Goal: Task Accomplishment & Management: Use online tool/utility

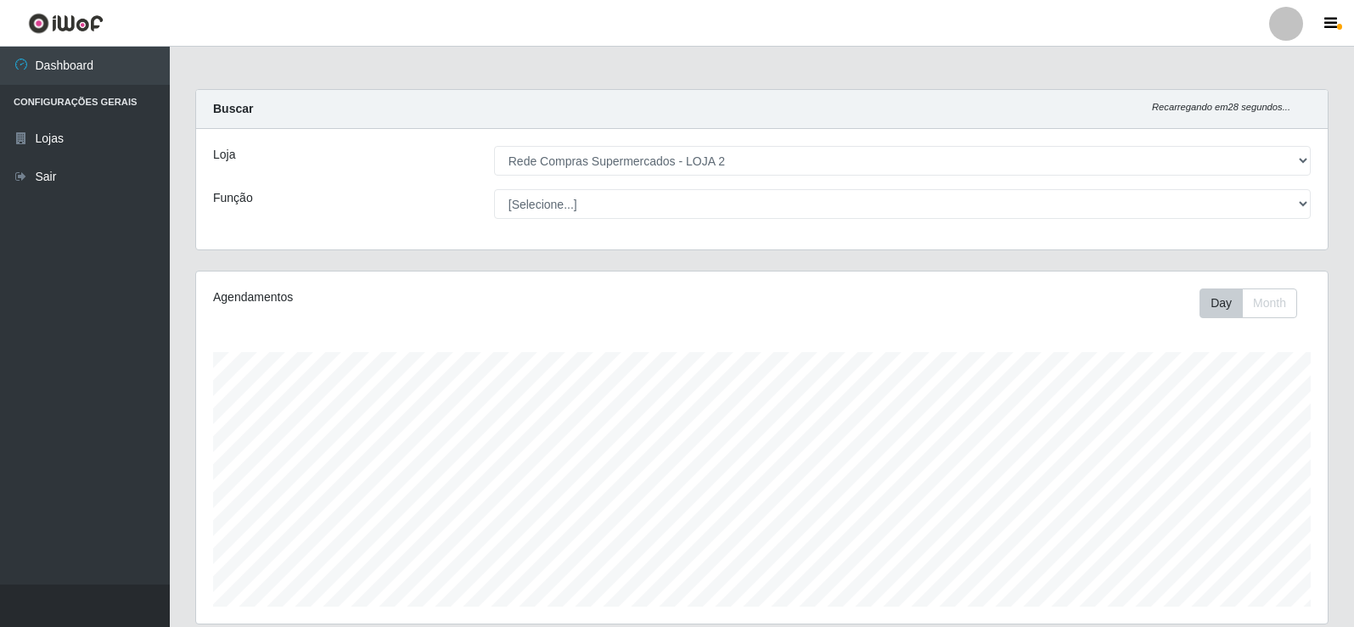
select select "161"
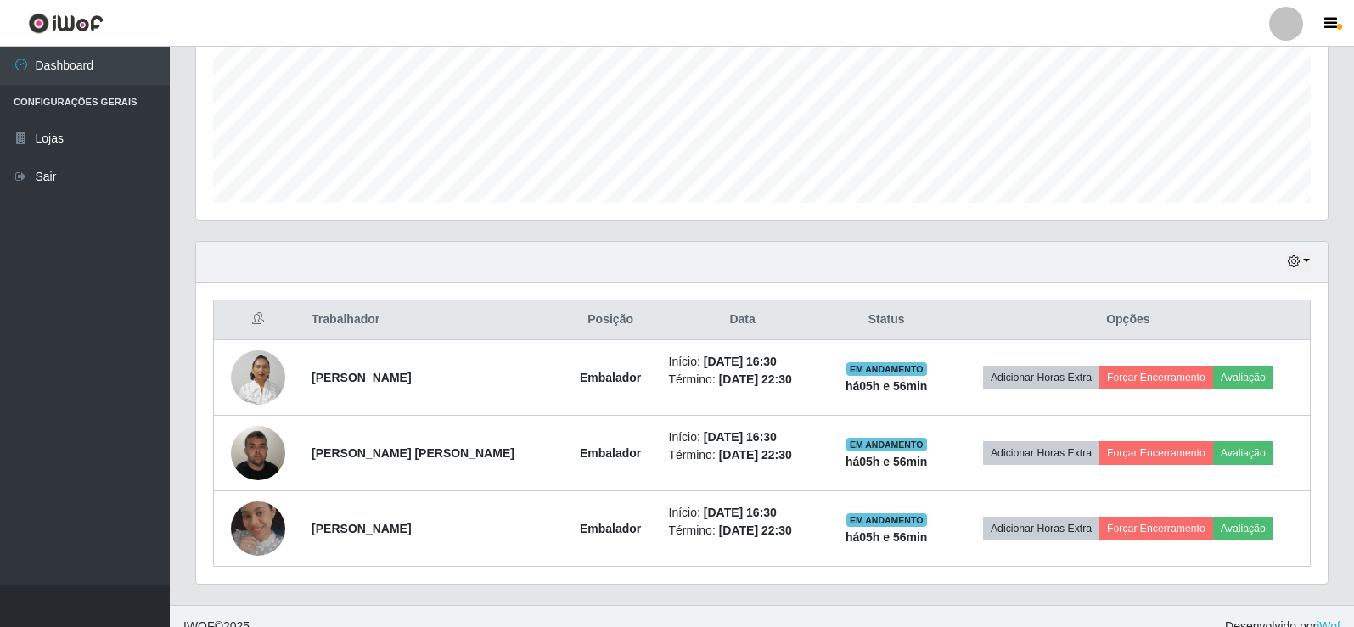
scroll to position [424, 0]
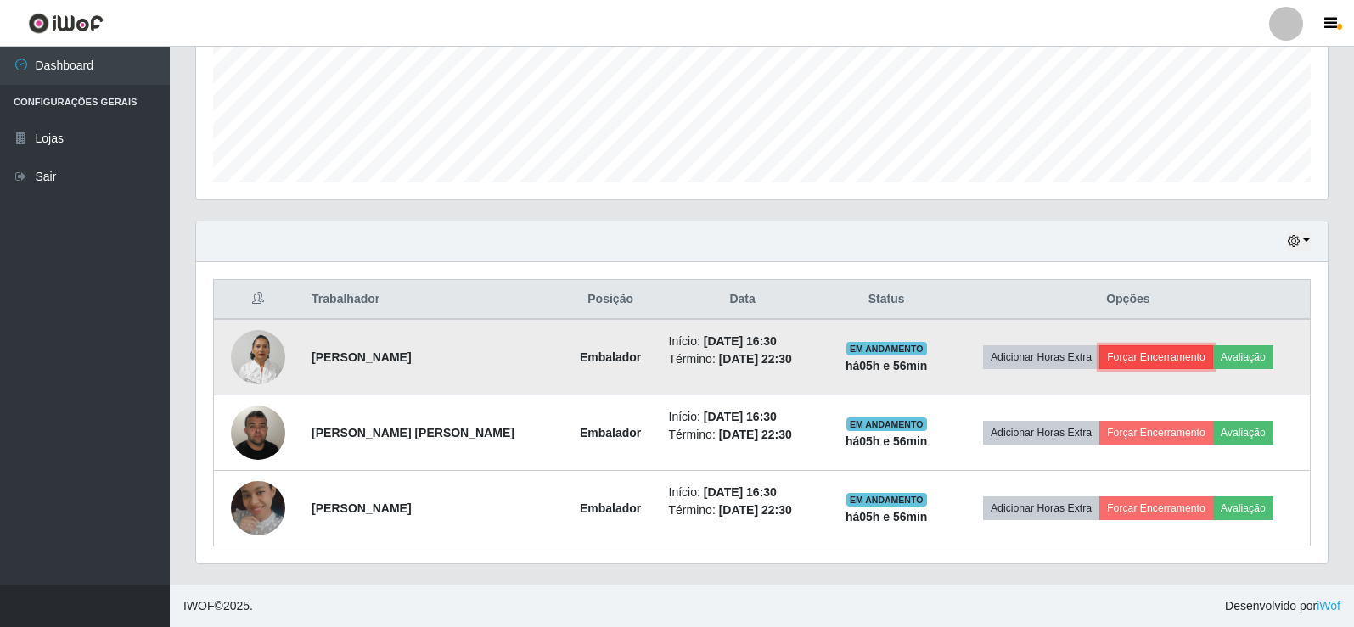
click at [1149, 357] on button "Forçar Encerramento" at bounding box center [1156, 357] width 114 height 24
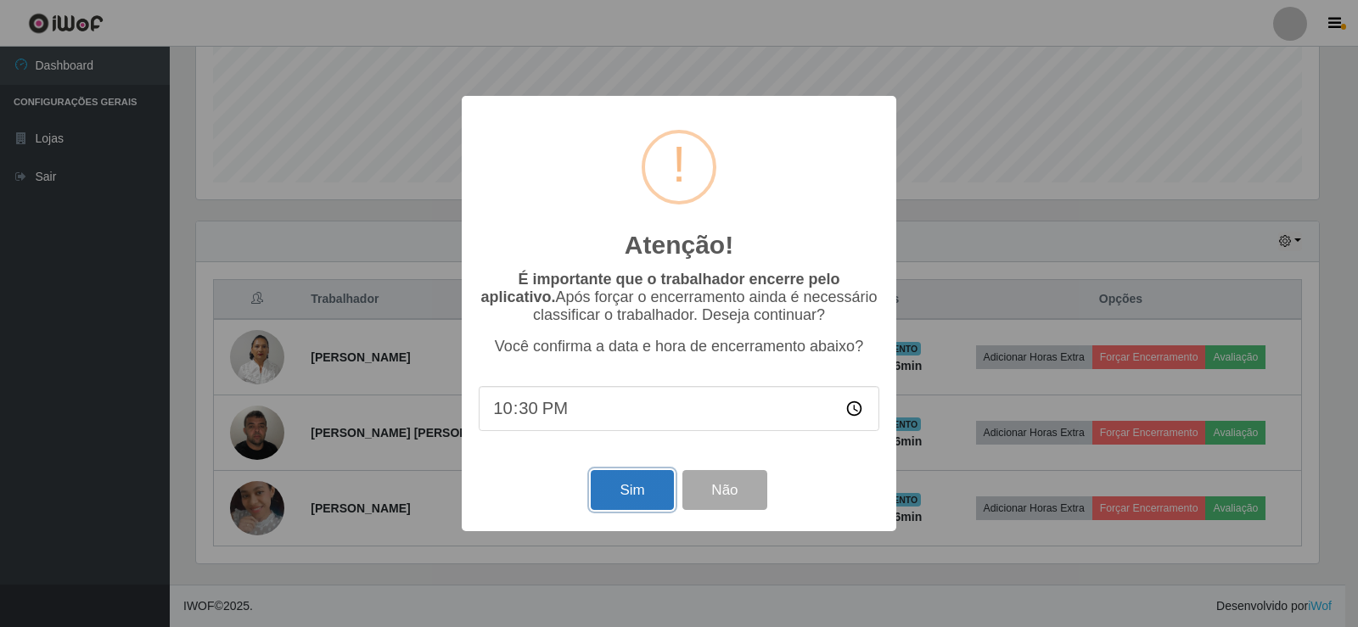
click at [642, 507] on button "Sim" at bounding box center [632, 490] width 82 height 40
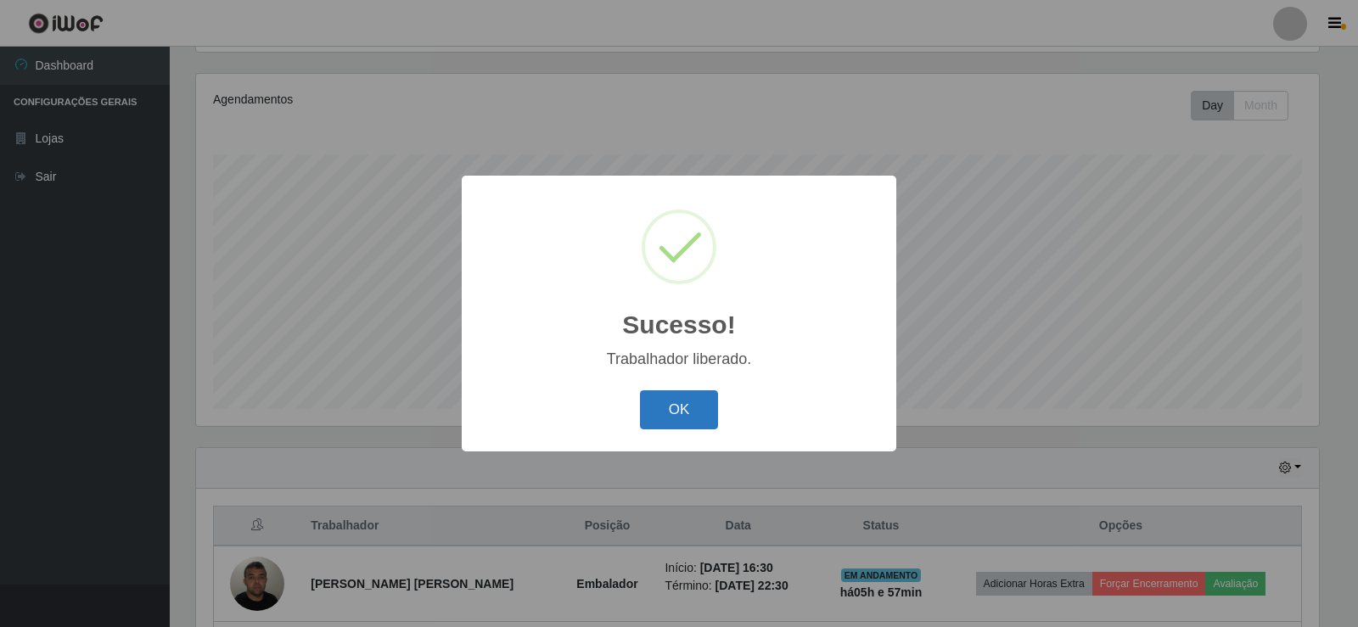
click at [701, 401] on button "OK" at bounding box center [679, 410] width 79 height 40
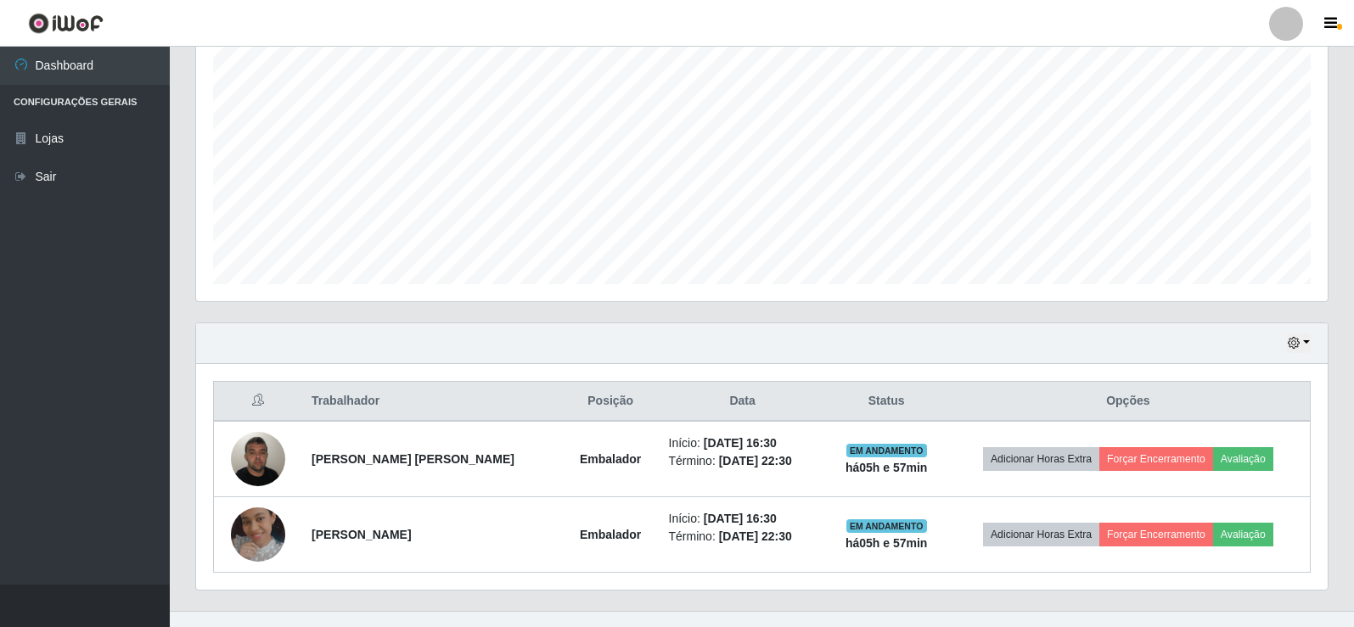
scroll to position [349, 0]
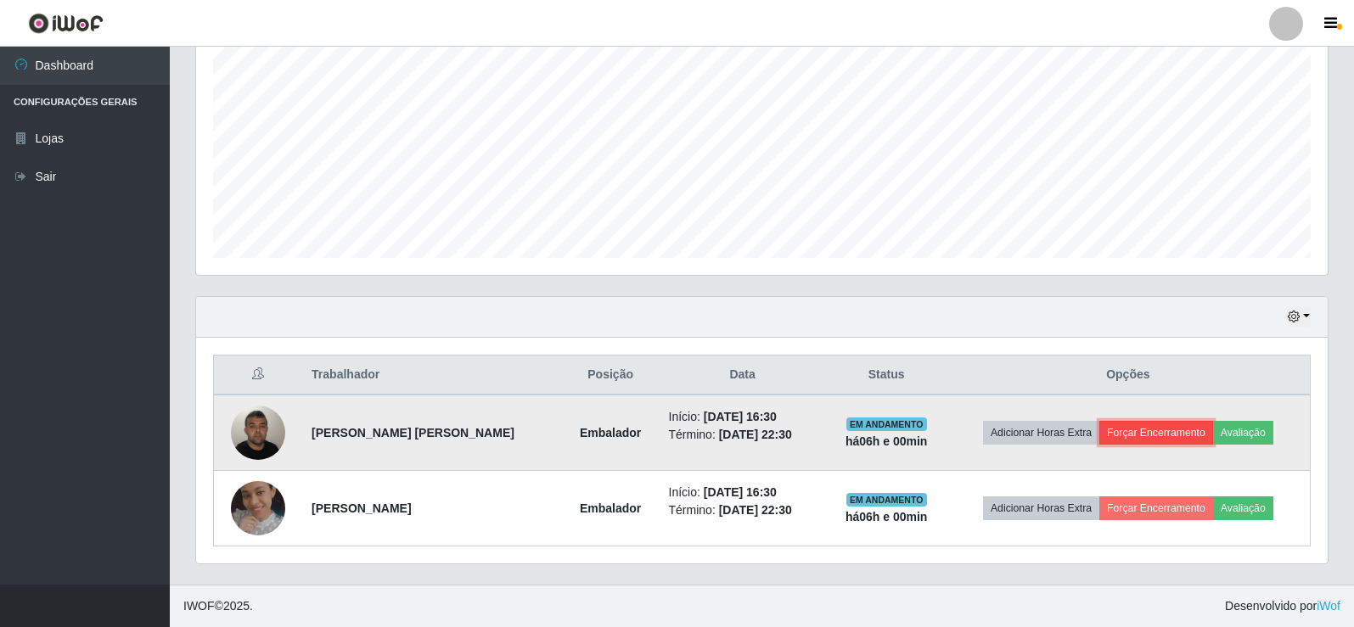
click at [1156, 426] on button "Forçar Encerramento" at bounding box center [1156, 433] width 114 height 24
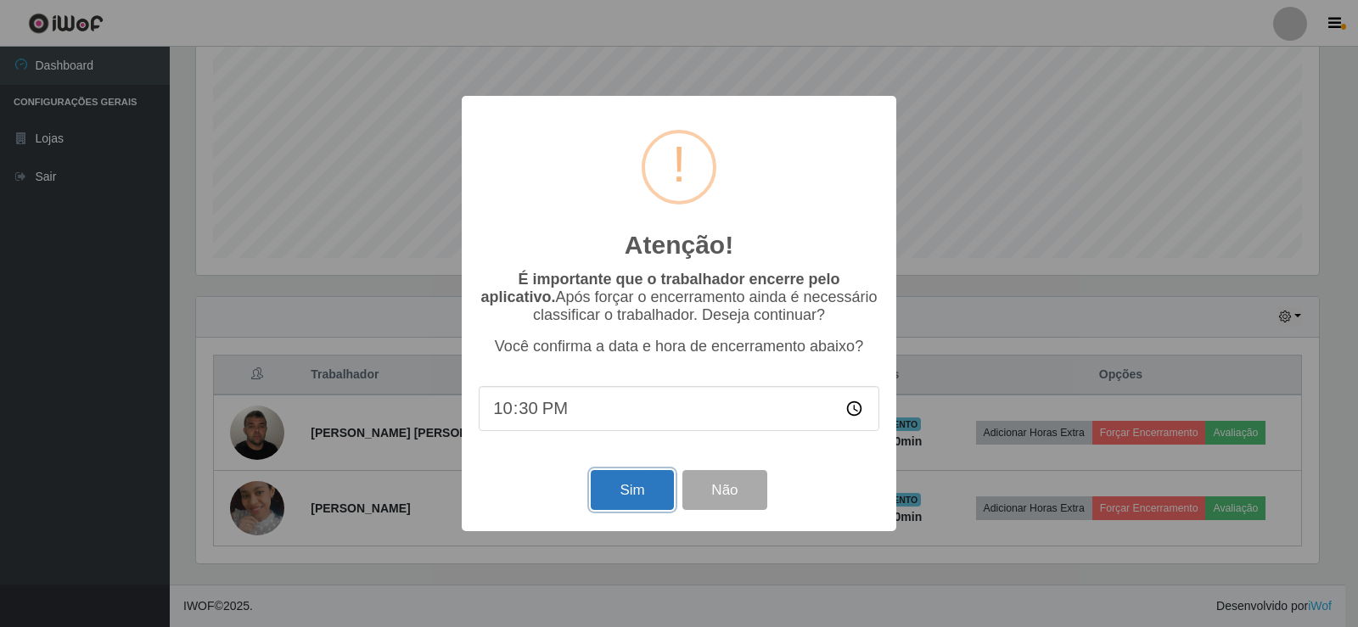
click at [632, 491] on button "Sim" at bounding box center [632, 490] width 82 height 40
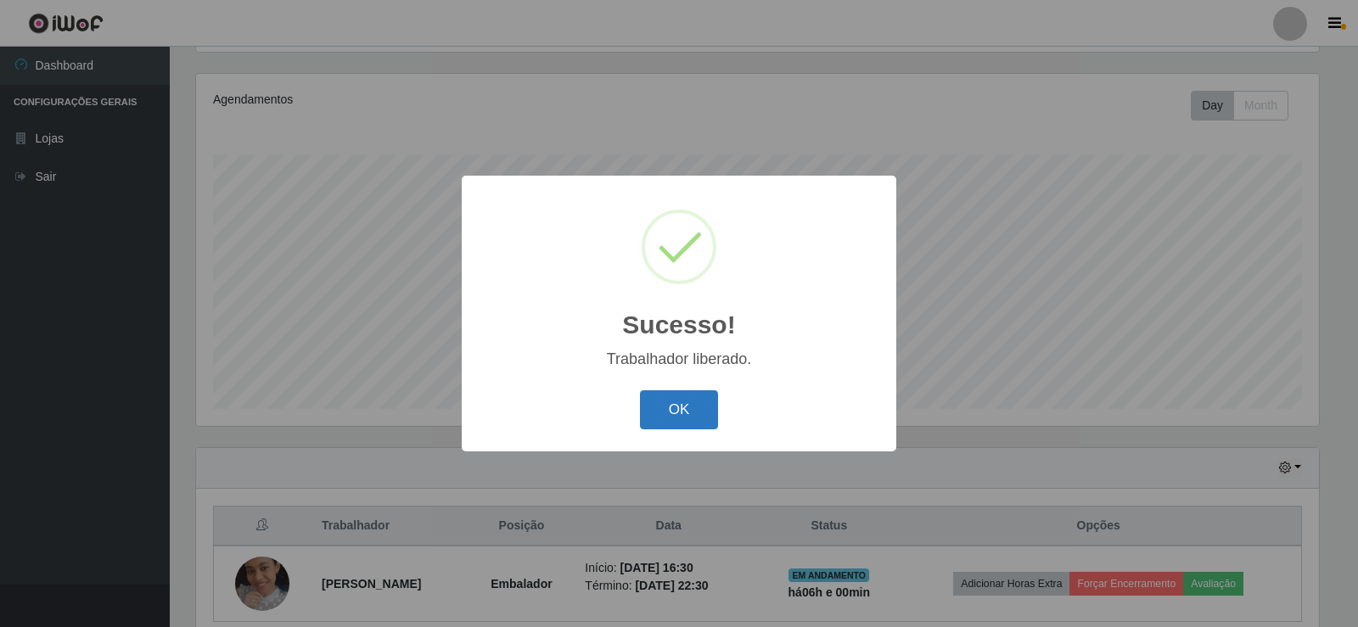
click at [699, 419] on button "OK" at bounding box center [679, 410] width 79 height 40
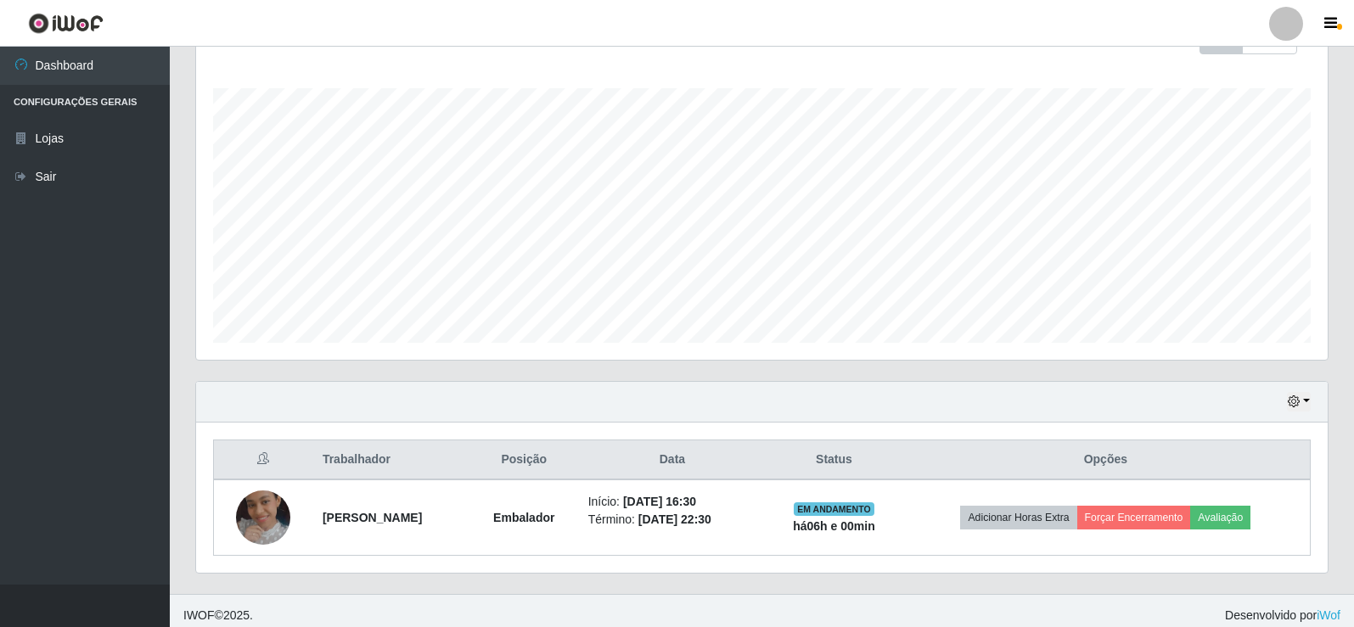
scroll to position [273, 0]
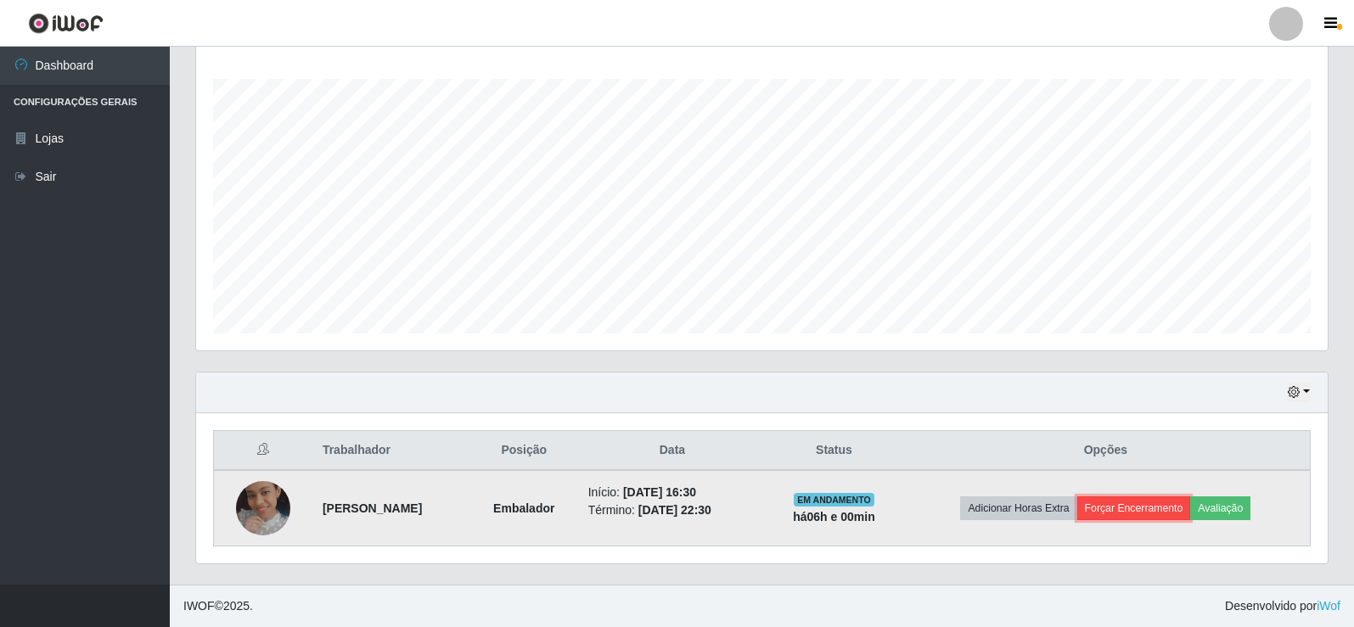
click at [1141, 509] on button "Forçar Encerramento" at bounding box center [1134, 509] width 114 height 24
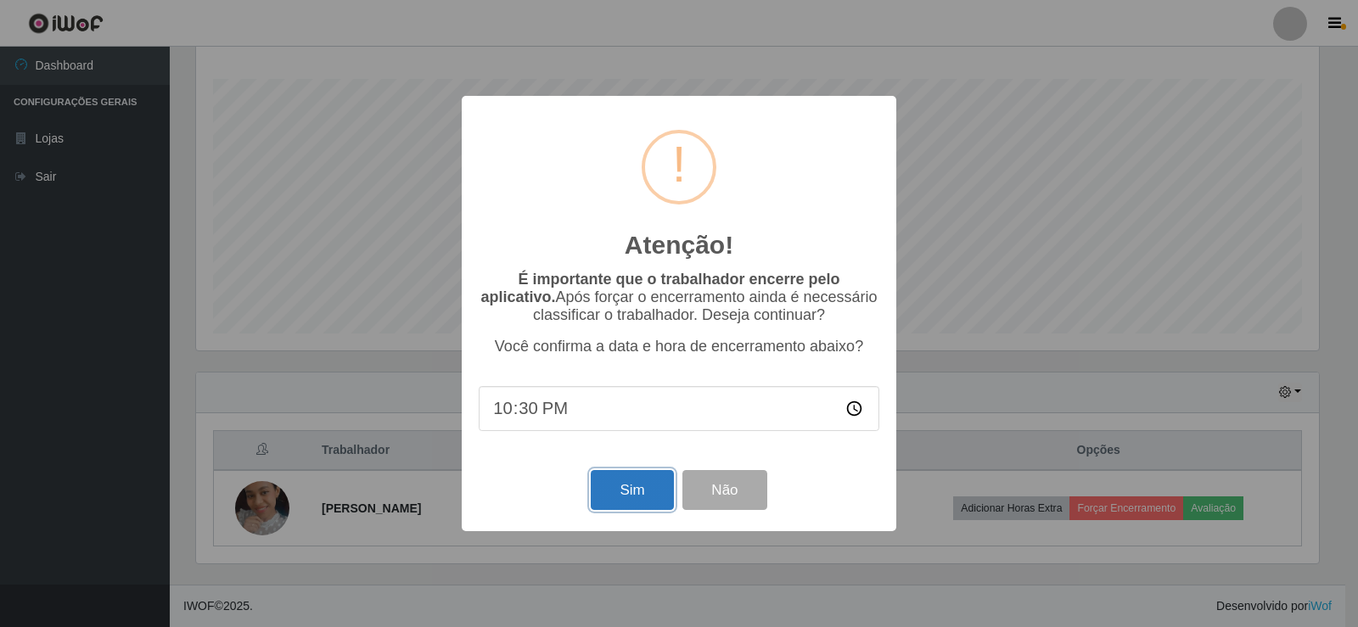
click at [642, 485] on button "Sim" at bounding box center [632, 490] width 82 height 40
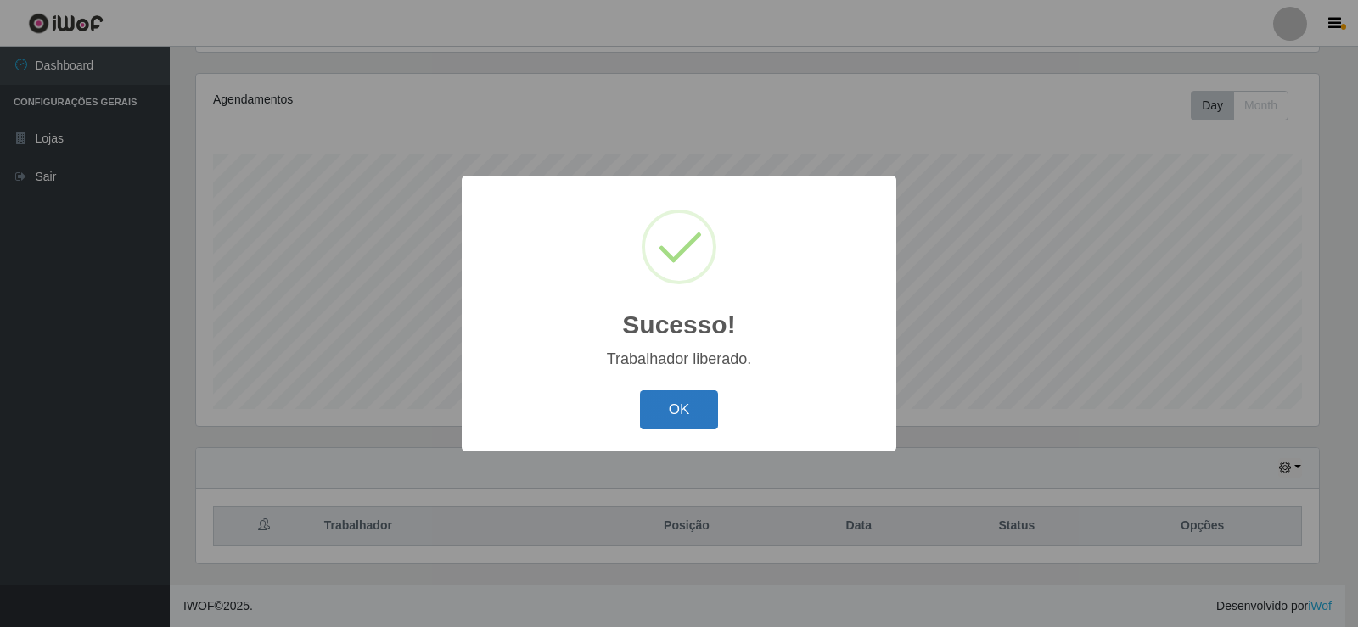
click at [704, 424] on button "OK" at bounding box center [679, 410] width 79 height 40
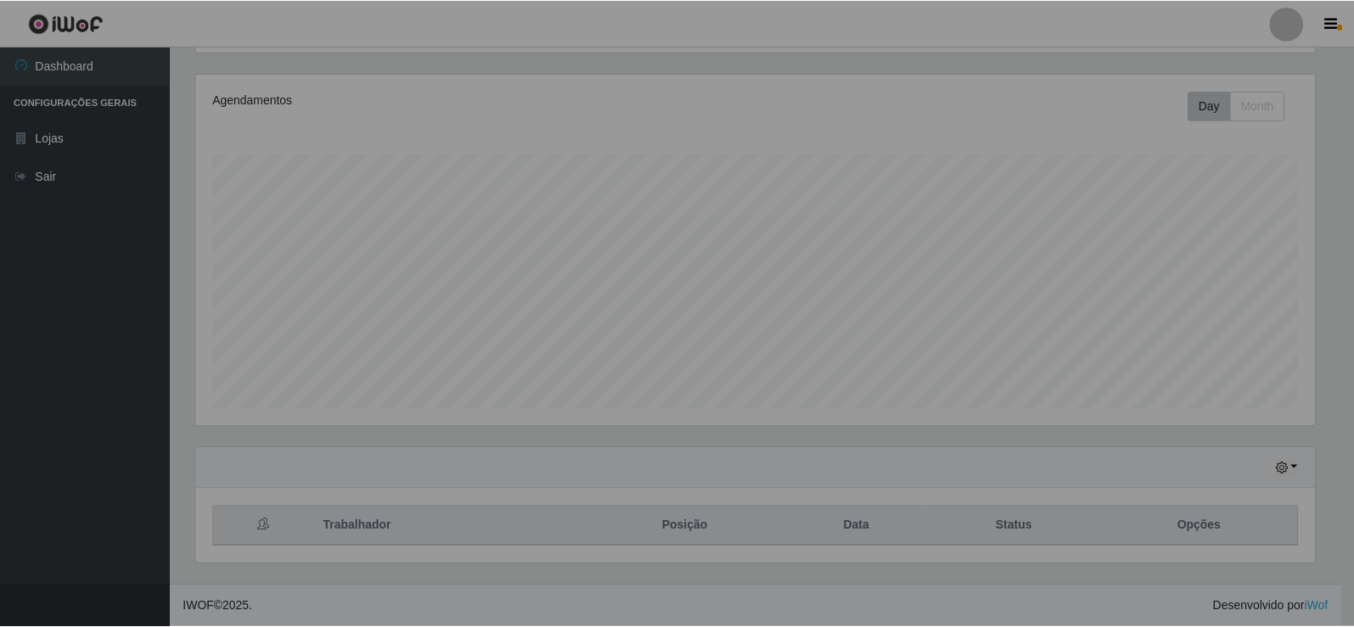
scroll to position [352, 1131]
